Goal: Information Seeking & Learning: Check status

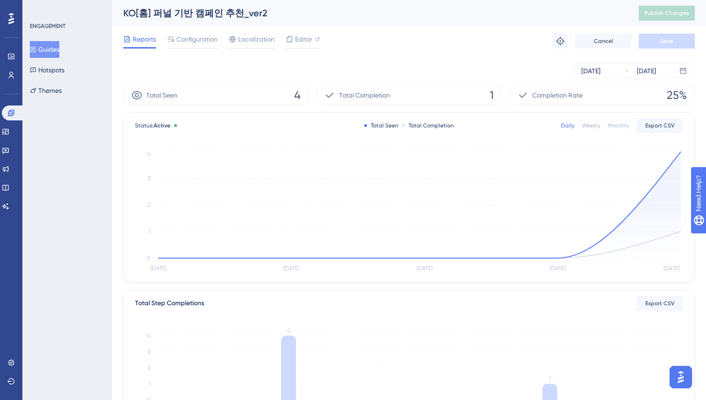
click at [408, 50] on div "Reports Configuration Localization Editor Troubleshoot Cancel Save" at bounding box center [409, 41] width 572 height 30
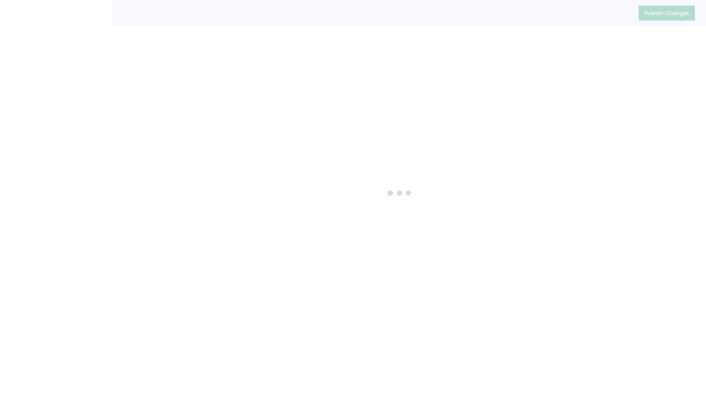
click at [420, 49] on div at bounding box center [399, 192] width 613 height 333
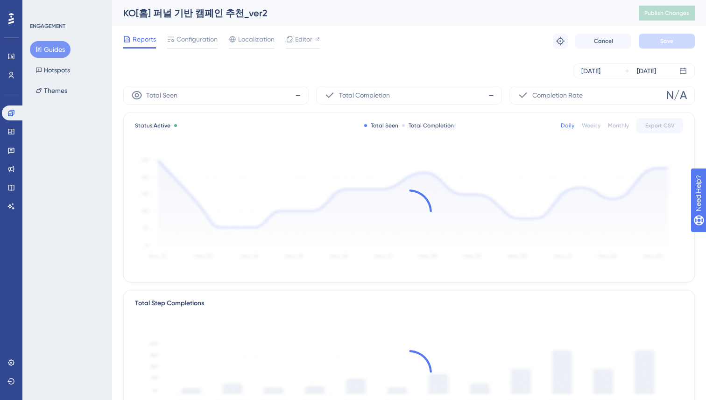
click at [420, 49] on div "Reports Configuration Localization Editor Troubleshoot Cancel Save" at bounding box center [409, 41] width 572 height 30
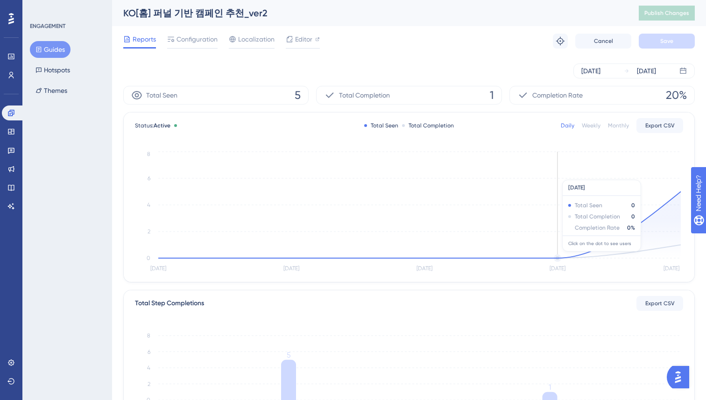
click at [557, 256] on circle at bounding box center [558, 258] width 6 height 6
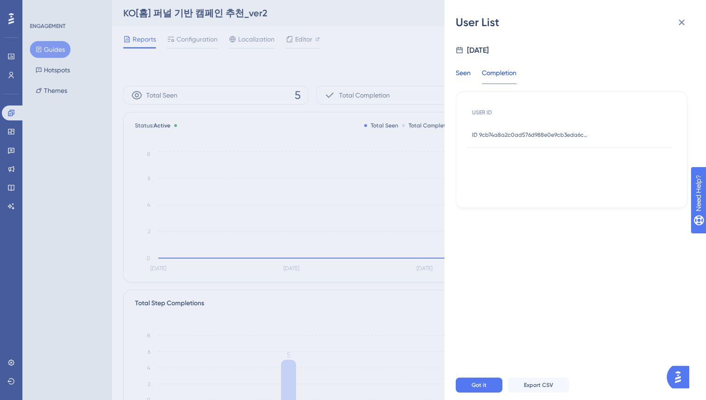
click at [461, 73] on div "Seen" at bounding box center [463, 75] width 15 height 17
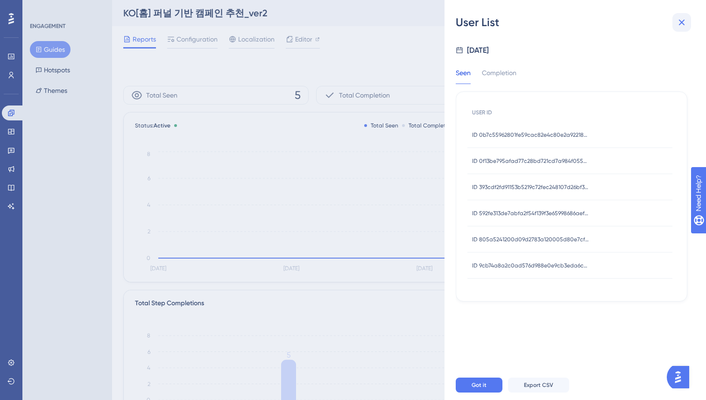
click at [687, 23] on icon at bounding box center [681, 22] width 11 height 11
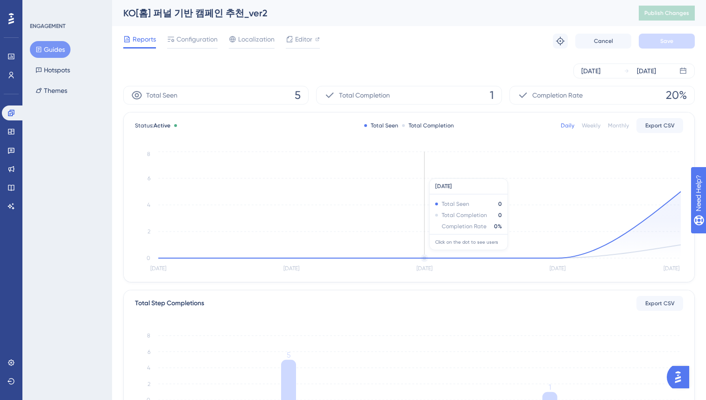
click at [426, 255] on circle at bounding box center [425, 258] width 6 height 6
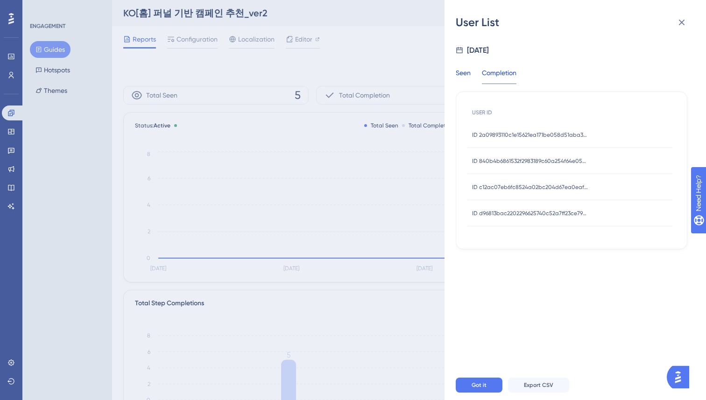
click at [463, 79] on div "Seen" at bounding box center [463, 75] width 15 height 17
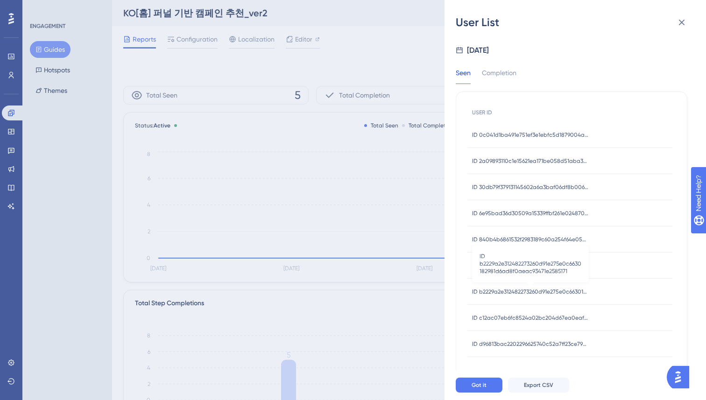
scroll to position [10, 0]
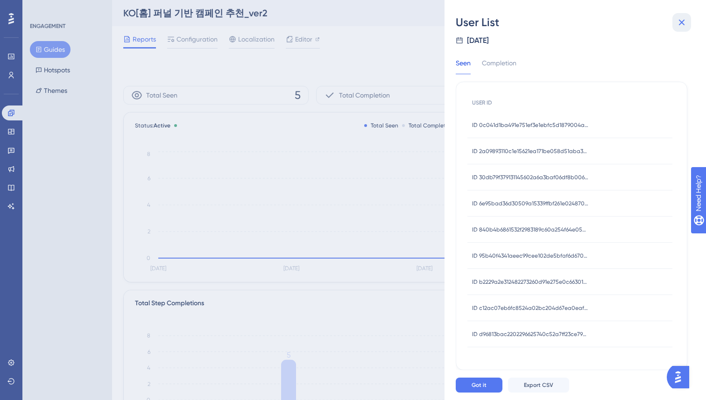
click at [685, 25] on icon at bounding box center [681, 22] width 11 height 11
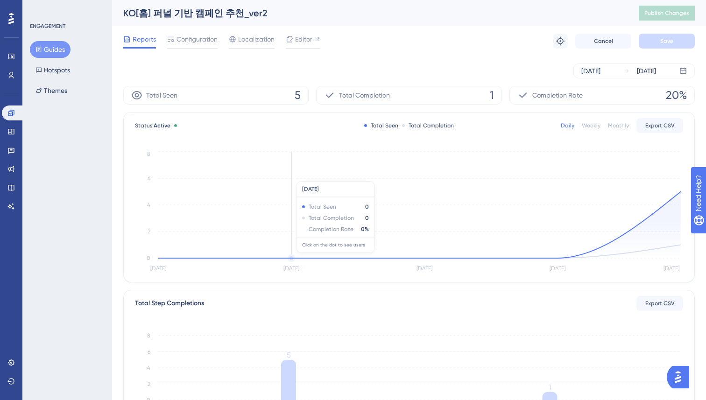
click at [292, 258] on icon at bounding box center [419, 225] width 523 height 67
click at [293, 257] on circle at bounding box center [292, 258] width 6 height 6
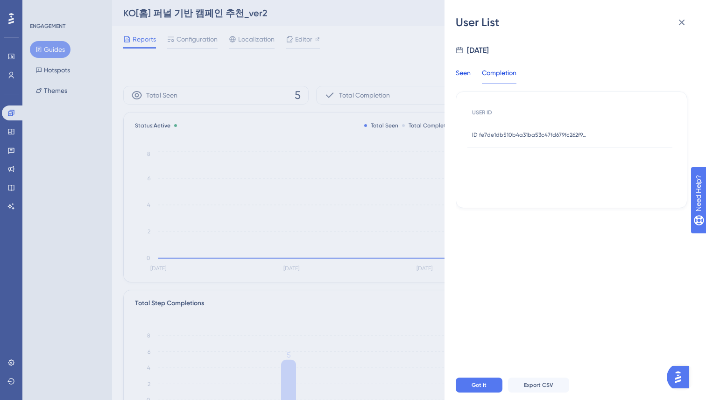
click at [463, 71] on div "Seen" at bounding box center [463, 75] width 15 height 17
click at [679, 26] on icon at bounding box center [681, 22] width 11 height 11
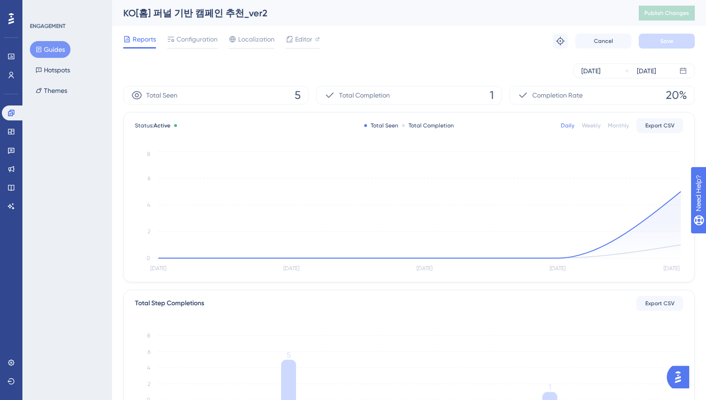
click at [418, 62] on div "Aug 18 2025 Aug 22 2025" at bounding box center [409, 71] width 572 height 30
click at [427, 257] on circle at bounding box center [425, 258] width 6 height 6
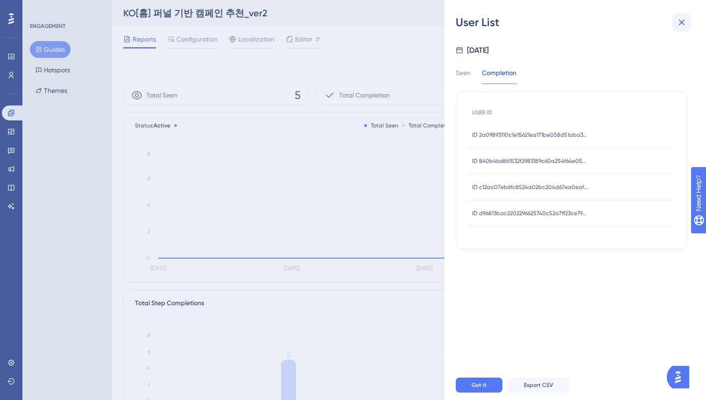
click at [681, 18] on icon at bounding box center [681, 22] width 11 height 11
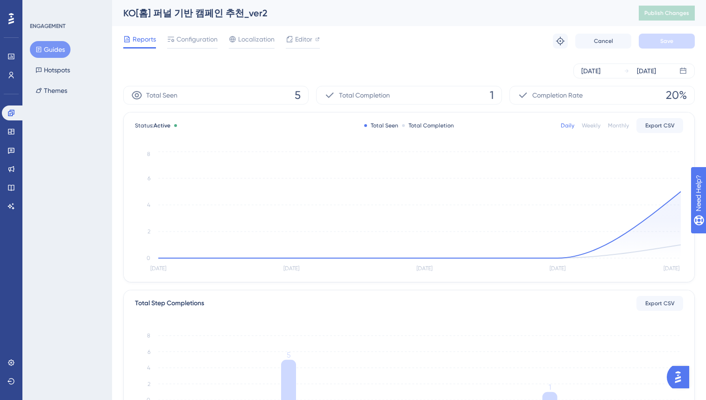
click at [424, 49] on div "Reports Configuration Localization Editor Troubleshoot Cancel Save" at bounding box center [409, 41] width 572 height 30
click at [371, 38] on div "Reports Configuration Localization Editor Troubleshoot Cancel Save" at bounding box center [409, 41] width 572 height 30
click at [424, 257] on circle at bounding box center [425, 258] width 6 height 6
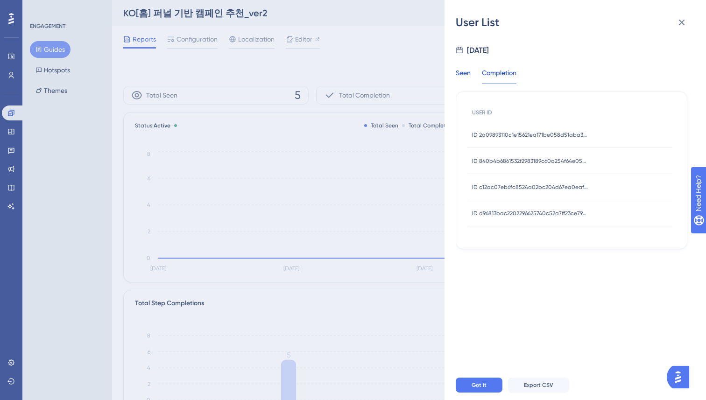
click at [467, 77] on div "Seen" at bounding box center [463, 75] width 15 height 17
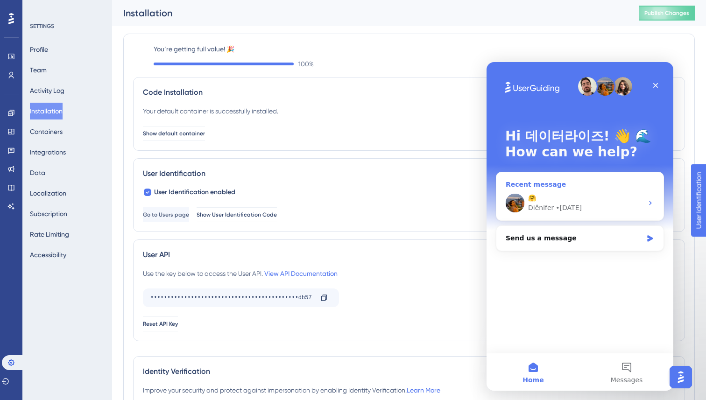
click at [566, 202] on div "🤗" at bounding box center [585, 198] width 115 height 10
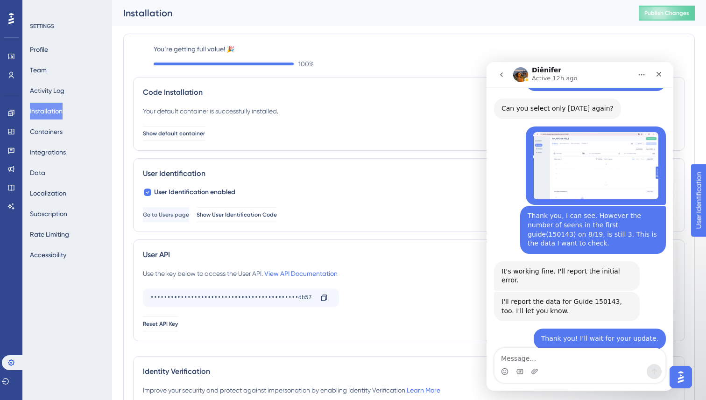
scroll to position [2159, 0]
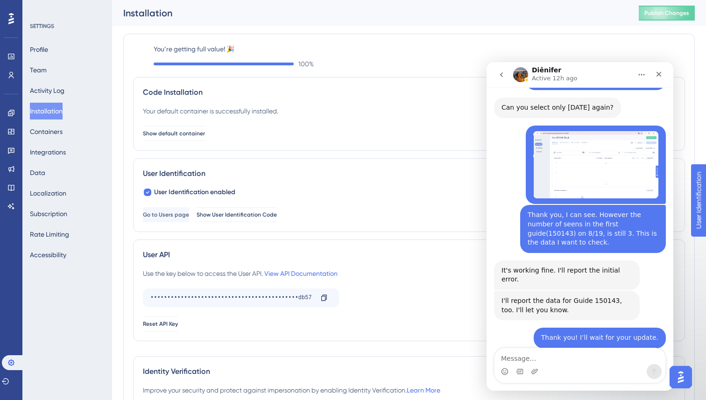
click at [515, 354] on textarea "Message…" at bounding box center [580, 356] width 171 height 16
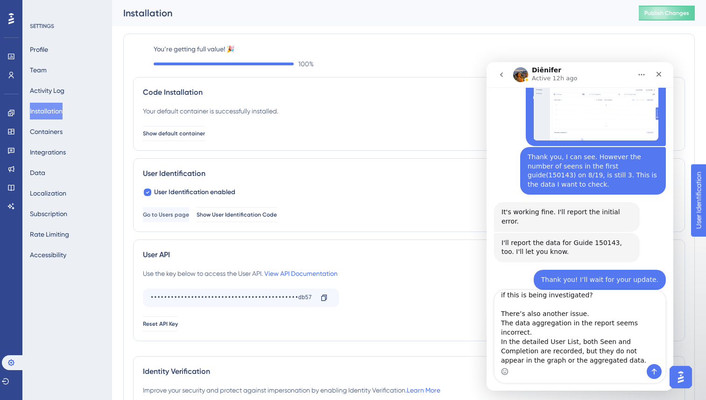
scroll to position [0, 0]
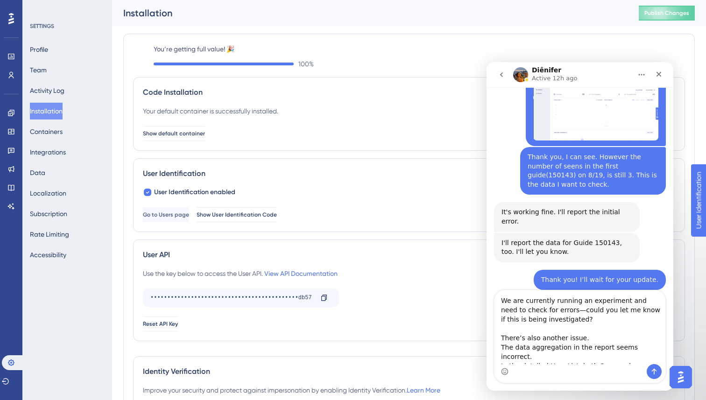
click at [502, 302] on textarea "We are currently running an experiment and need to check for errors—could you l…" at bounding box center [580, 327] width 171 height 74
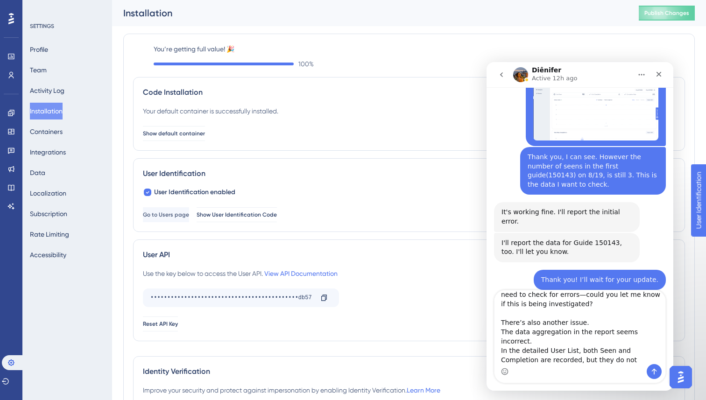
scroll to position [26, 0]
click at [501, 322] on textarea "Hi, We are currently running an experiment and need to check for errors—could y…" at bounding box center [580, 327] width 171 height 74
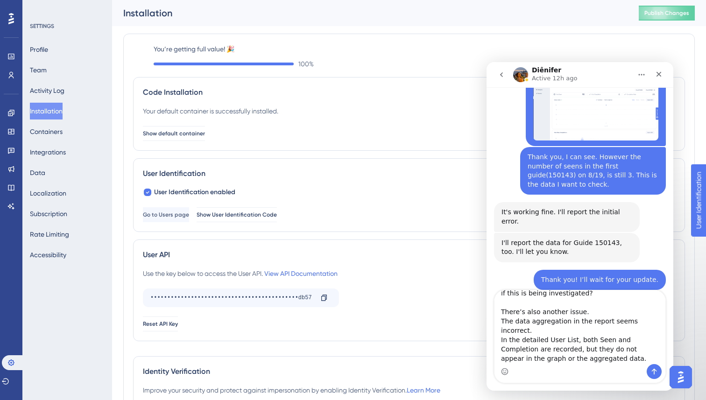
type textarea "Hi, We are currently running an experiment and need to check for errors—could y…"
click at [649, 360] on textarea "Hi, We are currently running an experiment and need to check for errors—could y…" at bounding box center [580, 327] width 171 height 74
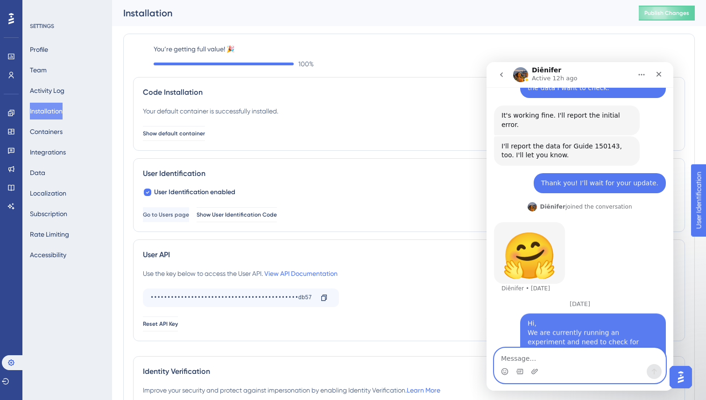
scroll to position [2354, 0]
click at [584, 361] on textarea "Message…" at bounding box center [580, 356] width 171 height 16
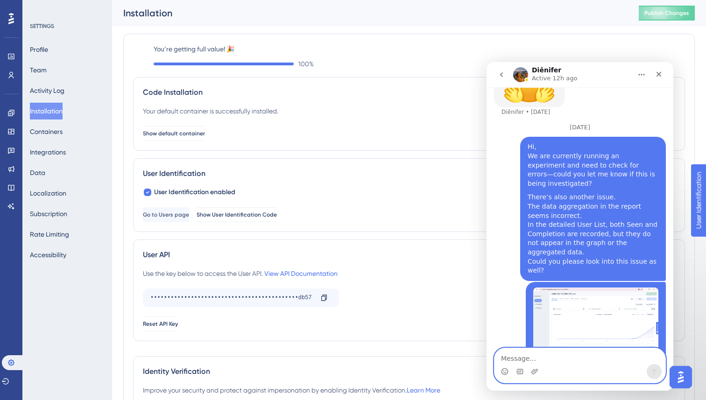
scroll to position [2532, 0]
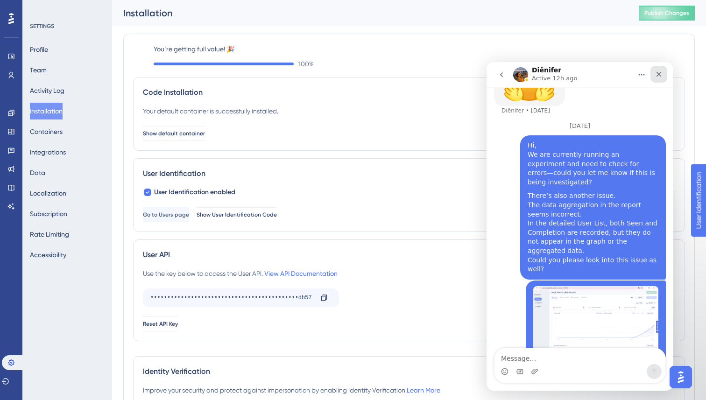
click at [665, 76] on div "Close" at bounding box center [659, 74] width 17 height 17
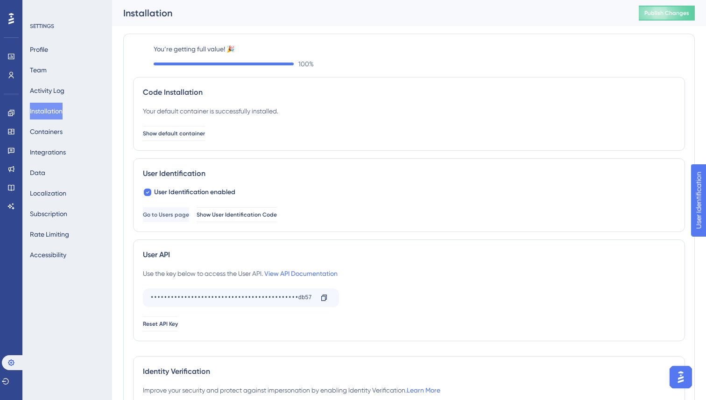
scroll to position [2568, 0]
